Goal: Navigation & Orientation: Find specific page/section

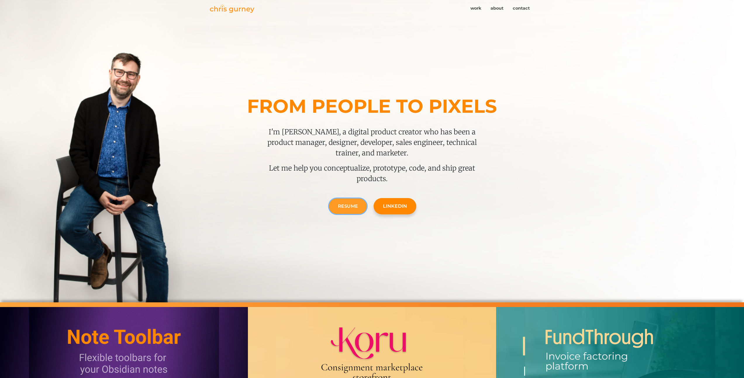
click at [351, 210] on link "Resume" at bounding box center [348, 206] width 38 height 15
click at [131, 117] on header "From people to pixels I'm Chris, a digital product creator who has been a produ…" at bounding box center [372, 151] width 744 height 303
click at [230, 11] on img at bounding box center [232, 8] width 44 height 8
click at [528, 8] on link "contact" at bounding box center [521, 8] width 26 height 11
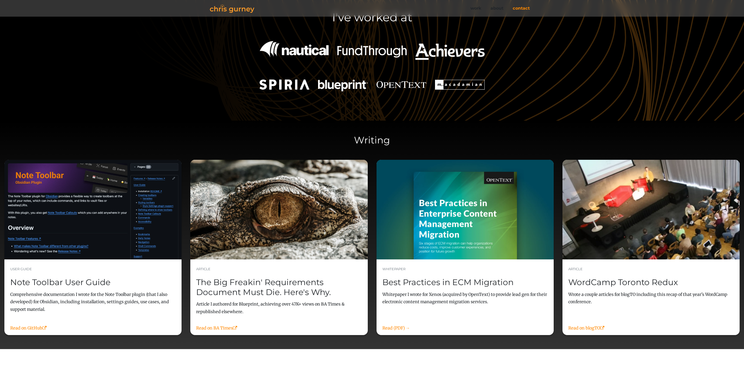
scroll to position [917, 0]
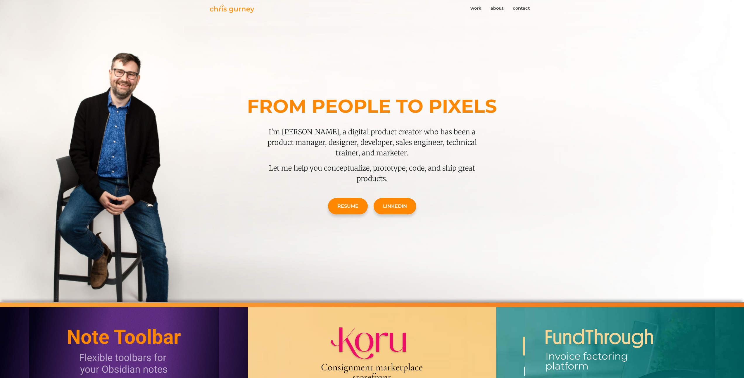
click at [181, 170] on header "From people to pixels I'm Chris, a digital product creator who has been a produ…" at bounding box center [372, 151] width 744 height 303
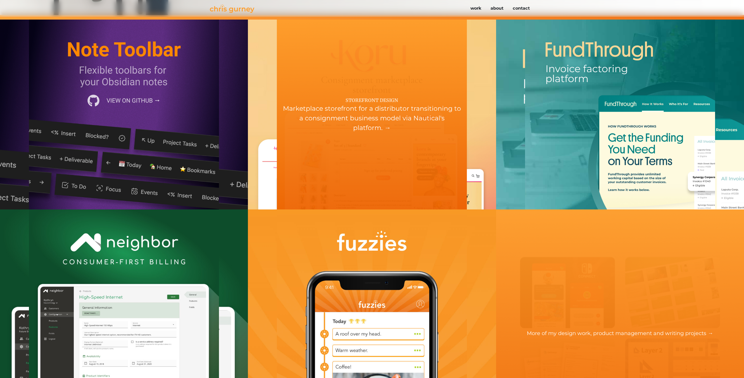
scroll to position [187, 0]
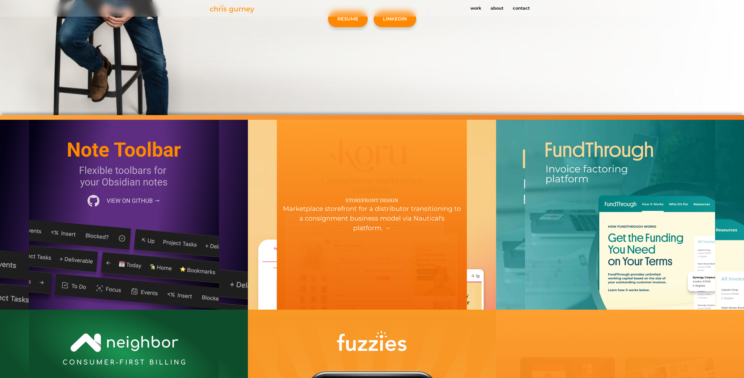
click at [384, 185] on div "Storefront design Marketplace storefront for a distributor transitioning to a c…" at bounding box center [372, 215] width 190 height 190
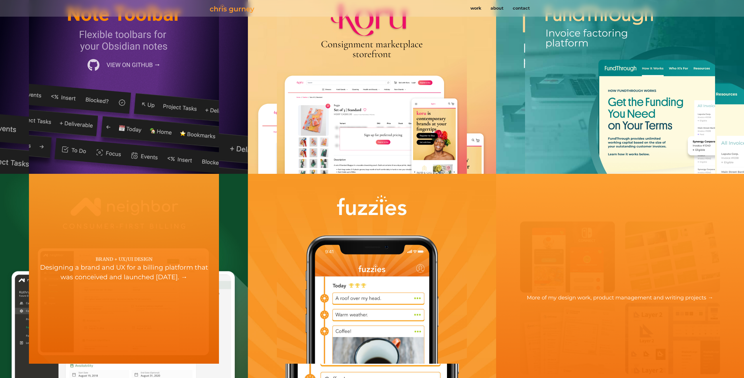
scroll to position [324, 0]
click at [153, 318] on div "Brand + UX/UI Design Designing a brand and UX for a billing platform that was c…" at bounding box center [124, 269] width 190 height 190
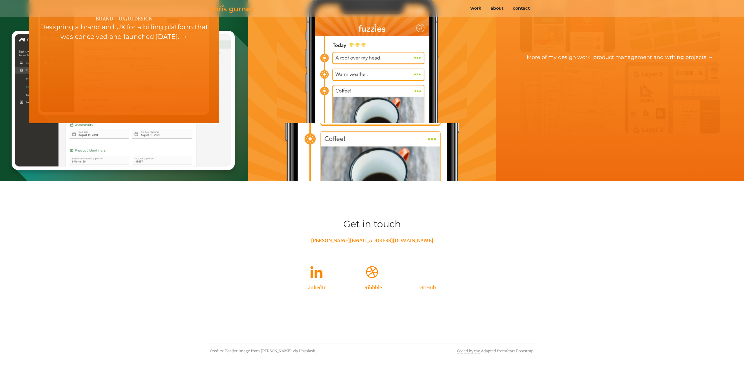
scroll to position [1655, 0]
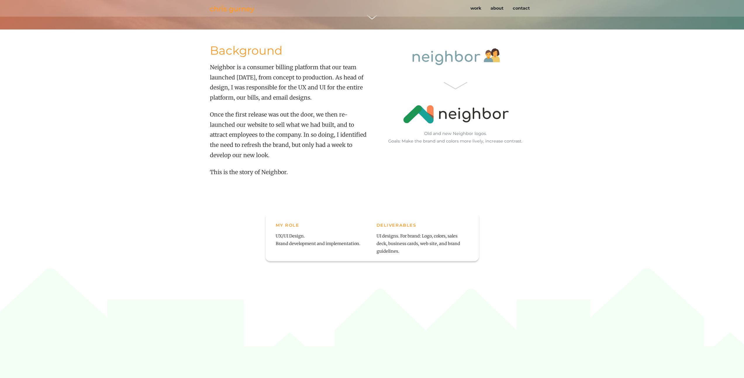
scroll to position [322, 0]
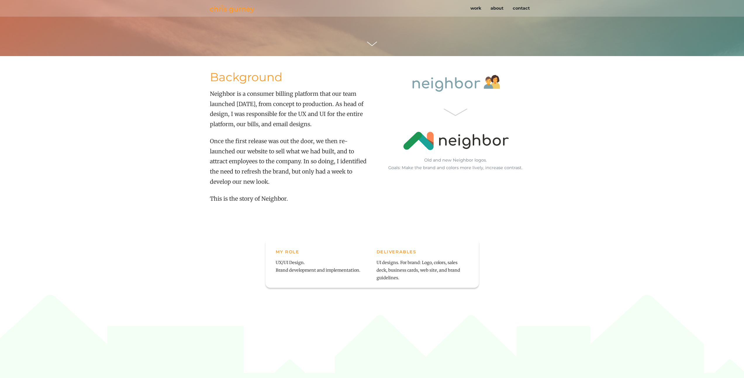
click at [196, 99] on section "Background Neighbor is a consumer billing platform that our team launched [DATE…" at bounding box center [372, 175] width 744 height 239
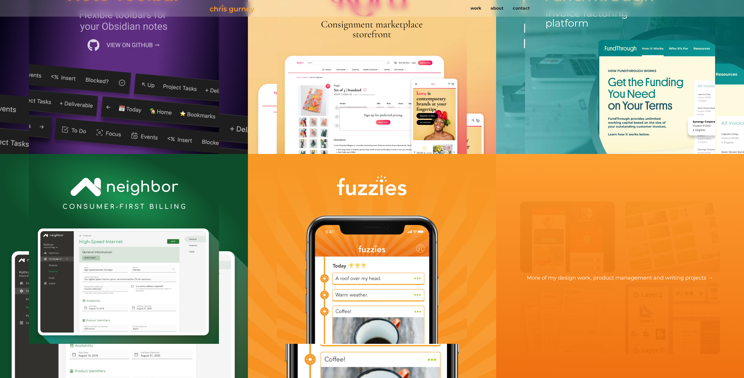
scroll to position [4441, 0]
